Goal: Task Accomplishment & Management: Manage account settings

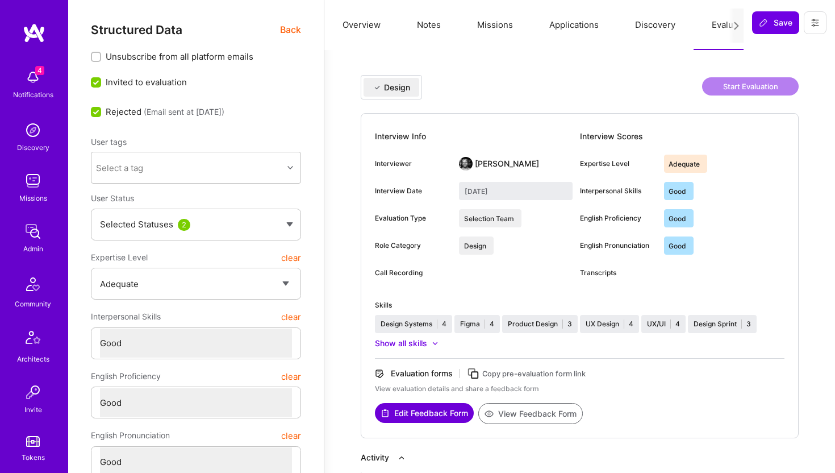
select select "3"
select select "4"
select select "6"
select select "US"
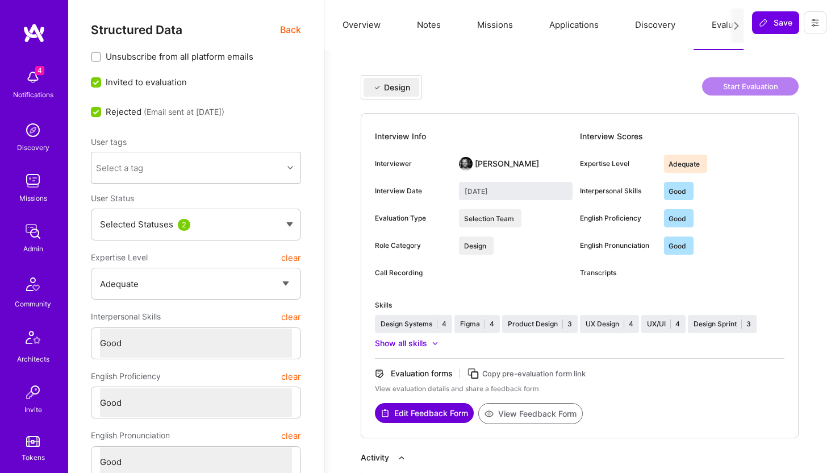
select select "Right Now"
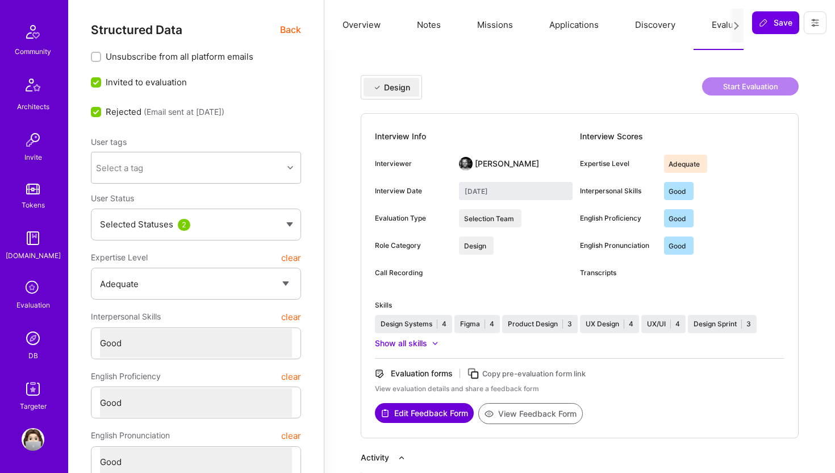
click at [40, 348] on img at bounding box center [33, 338] width 23 height 23
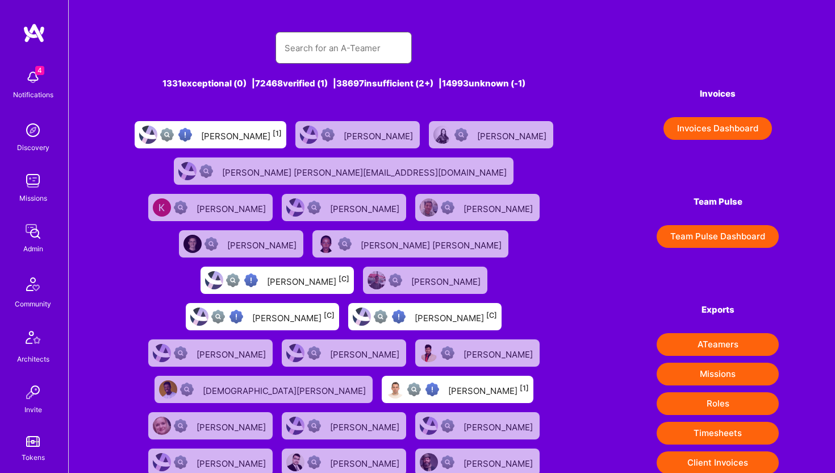
click at [335, 39] on input "text" at bounding box center [344, 48] width 118 height 29
paste input "anjalippal55@gmail.com"
type input "anjalippal55@gmail.com"
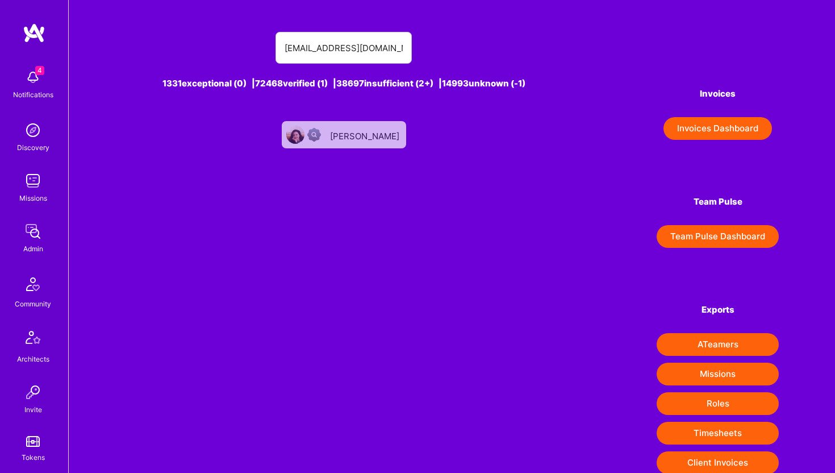
click at [366, 141] on div "[PERSON_NAME]" at bounding box center [366, 134] width 72 height 15
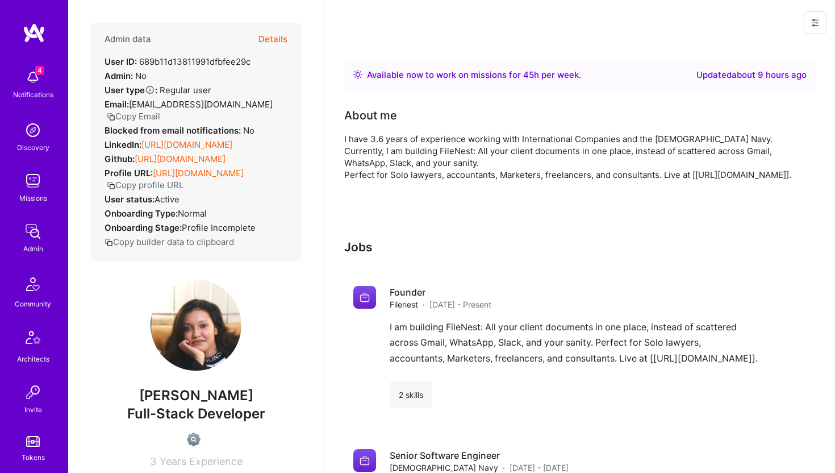
click at [814, 20] on icon at bounding box center [814, 22] width 9 height 9
click at [760, 52] on button "Login as Anjali" at bounding box center [773, 48] width 105 height 29
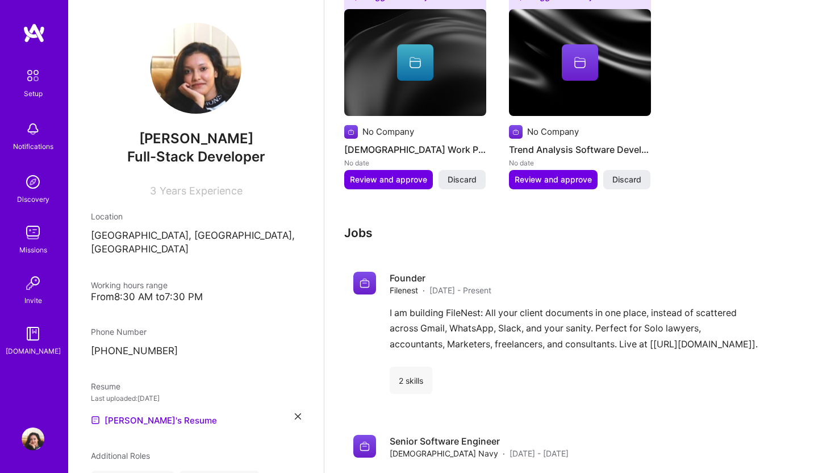
scroll to position [417, 0]
